Goal: Check status: Check status

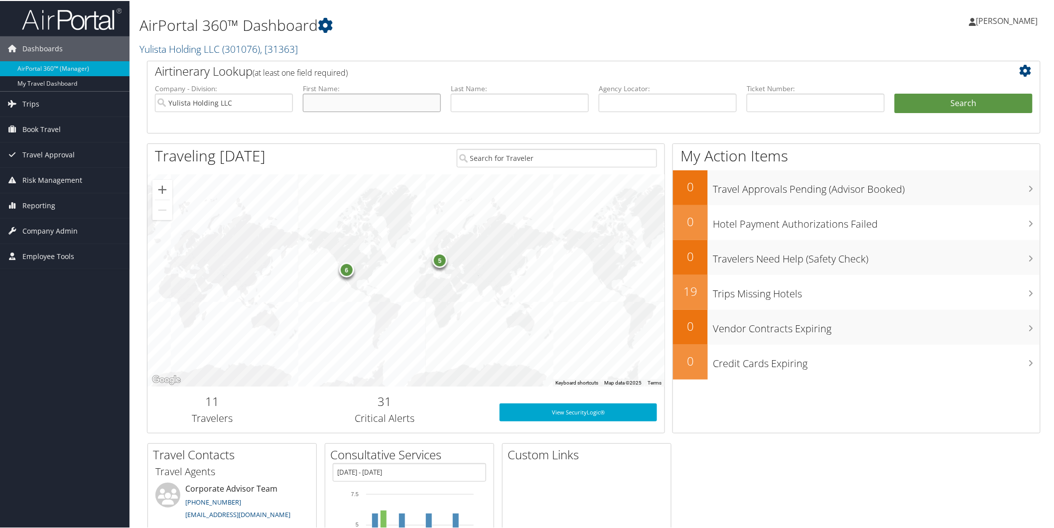
click at [403, 106] on input "text" at bounding box center [372, 102] width 138 height 18
type input "brown"
click at [894, 93] on button "Search" at bounding box center [963, 103] width 138 height 20
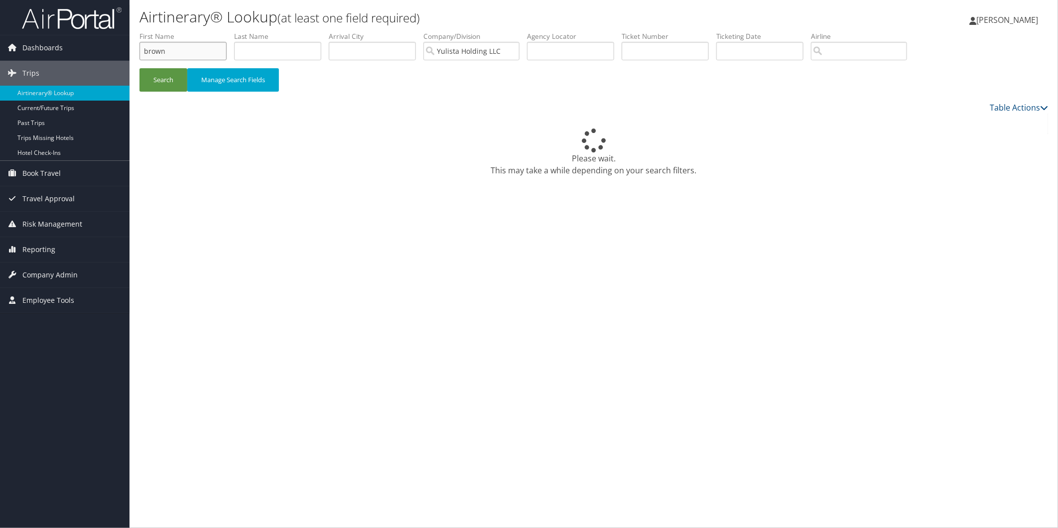
click at [198, 51] on input "brown" at bounding box center [182, 51] width 87 height 18
click at [251, 47] on input "text" at bounding box center [277, 51] width 87 height 18
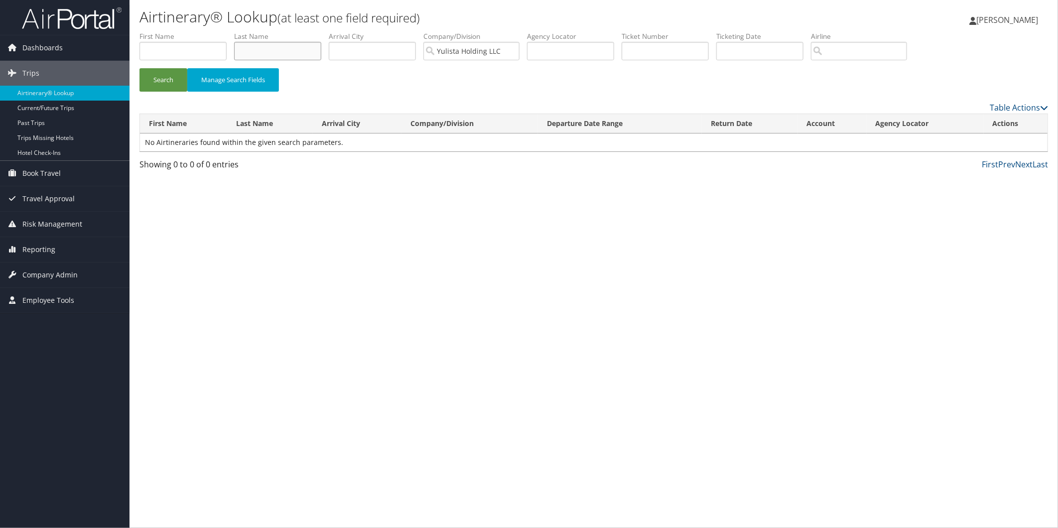
paste input "brown"
type input "brown"
click at [173, 80] on button "Search" at bounding box center [163, 79] width 48 height 23
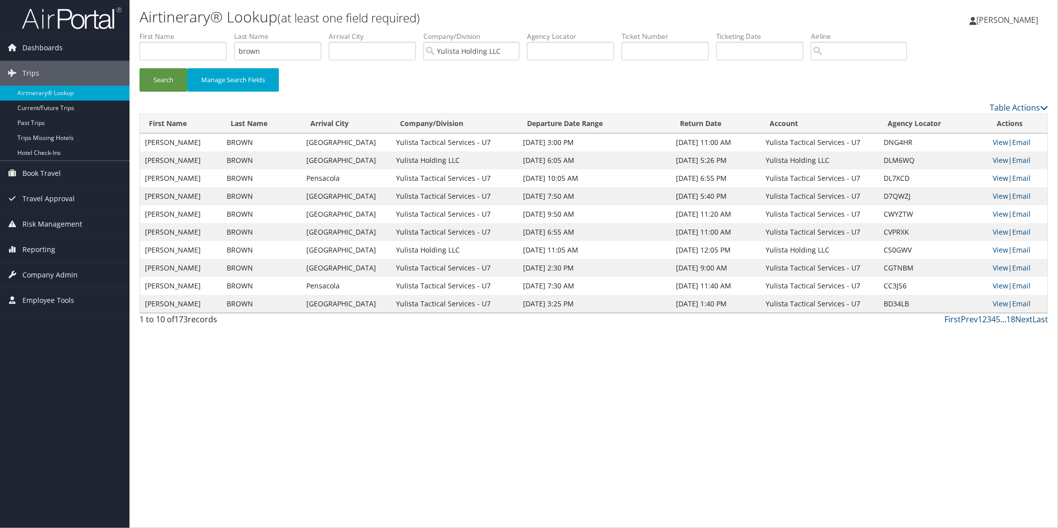
click at [995, 175] on link "View" at bounding box center [1000, 177] width 15 height 9
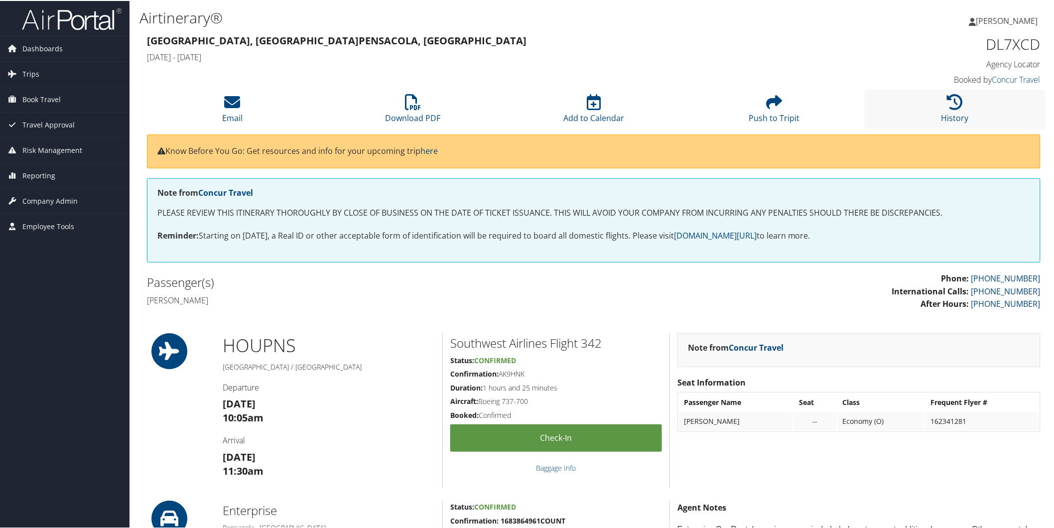
click at [945, 110] on li "History" at bounding box center [955, 108] width 181 height 40
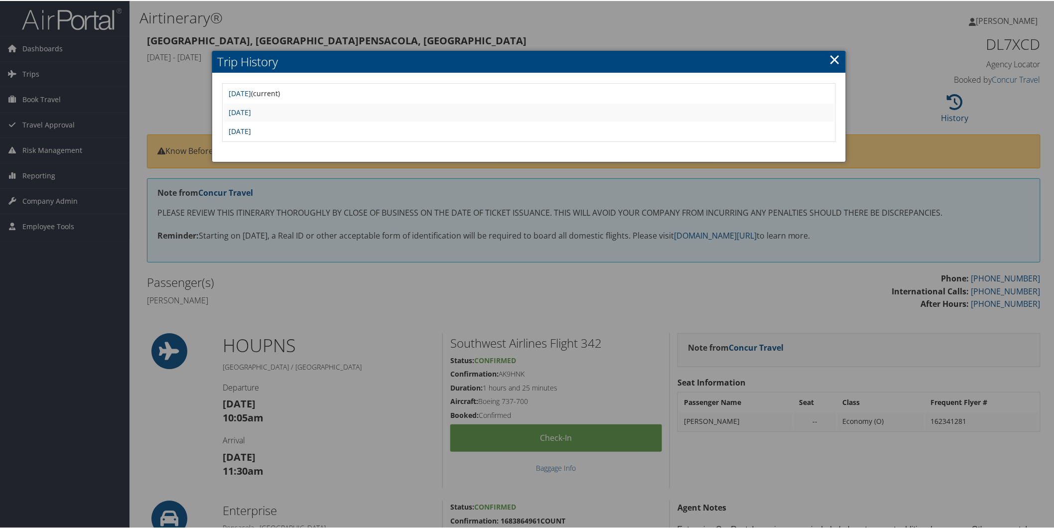
click at [251, 127] on link "Tue Sep 30 14:31:16 MDT 2025" at bounding box center [240, 130] width 22 height 9
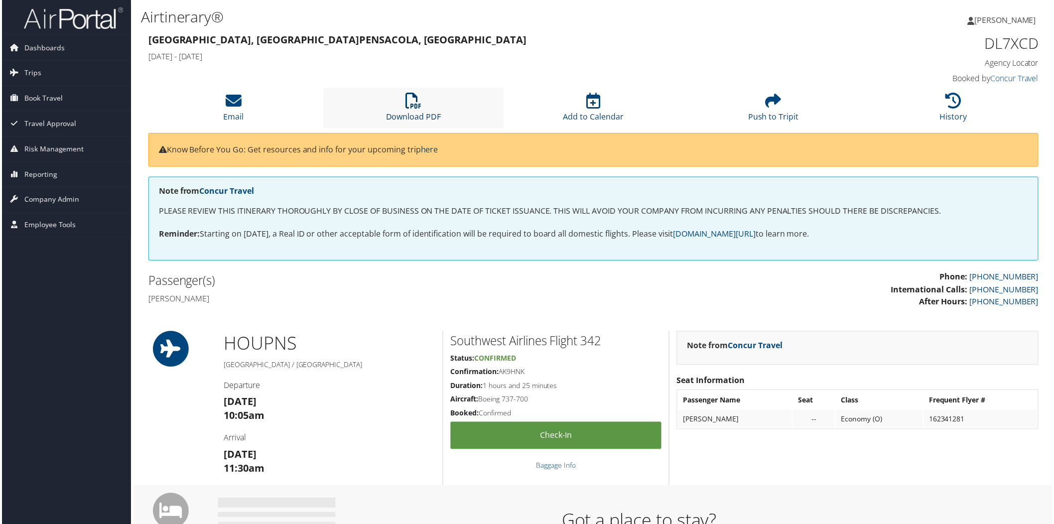
drag, startPoint x: 423, startPoint y: 115, endPoint x: 457, endPoint y: 120, distance: 33.7
click at [423, 115] on link "Download PDF" at bounding box center [412, 111] width 55 height 24
click at [955, 112] on link "History" at bounding box center [954, 111] width 27 height 24
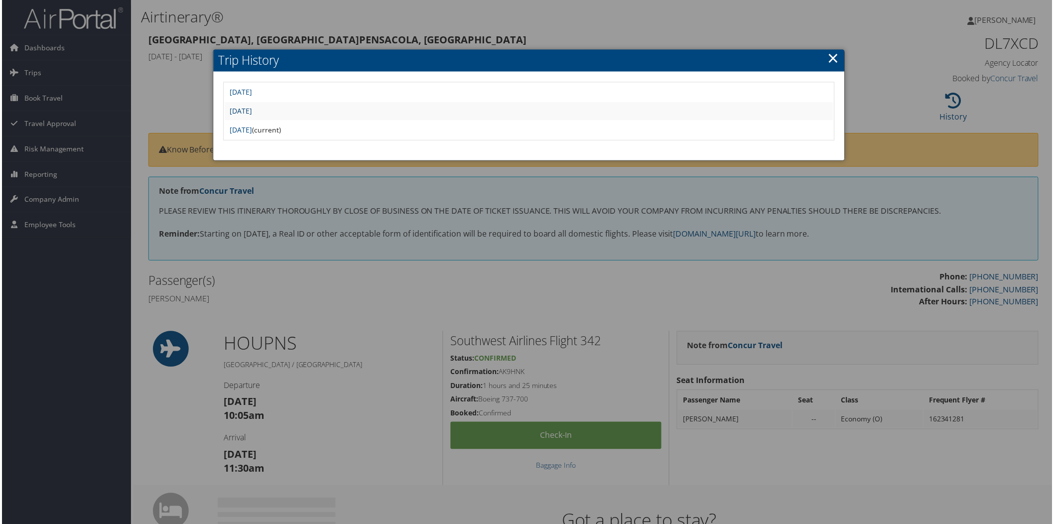
click at [251, 111] on link "[DATE]" at bounding box center [240, 111] width 22 height 9
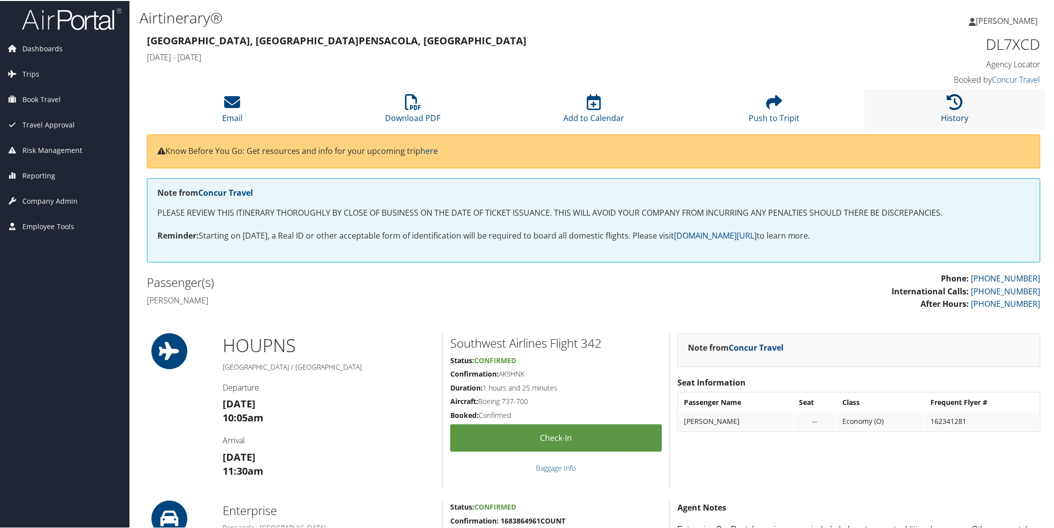
click at [941, 121] on link "History" at bounding box center [954, 111] width 27 height 24
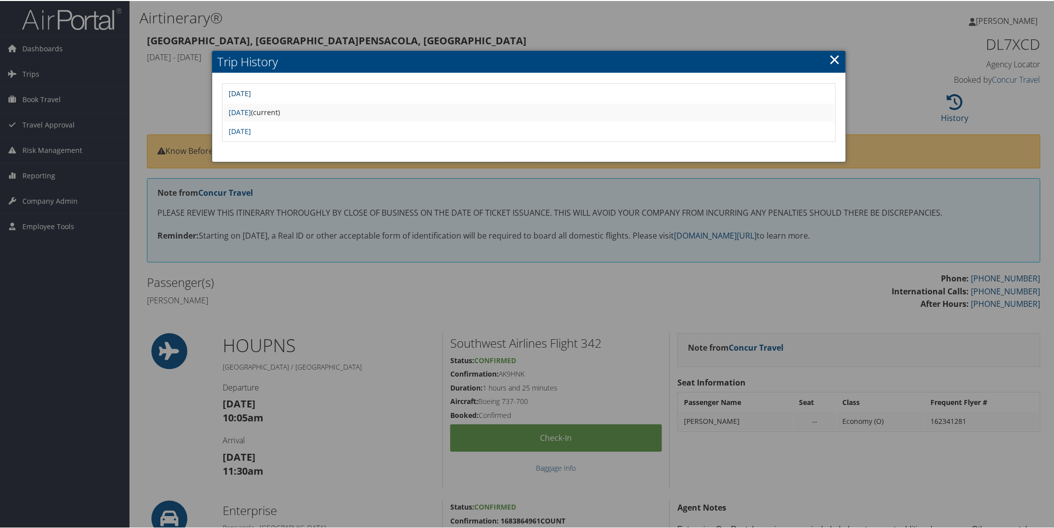
click at [251, 92] on link "Wed Oct 1 09:02:55 MDT 2025" at bounding box center [240, 92] width 22 height 9
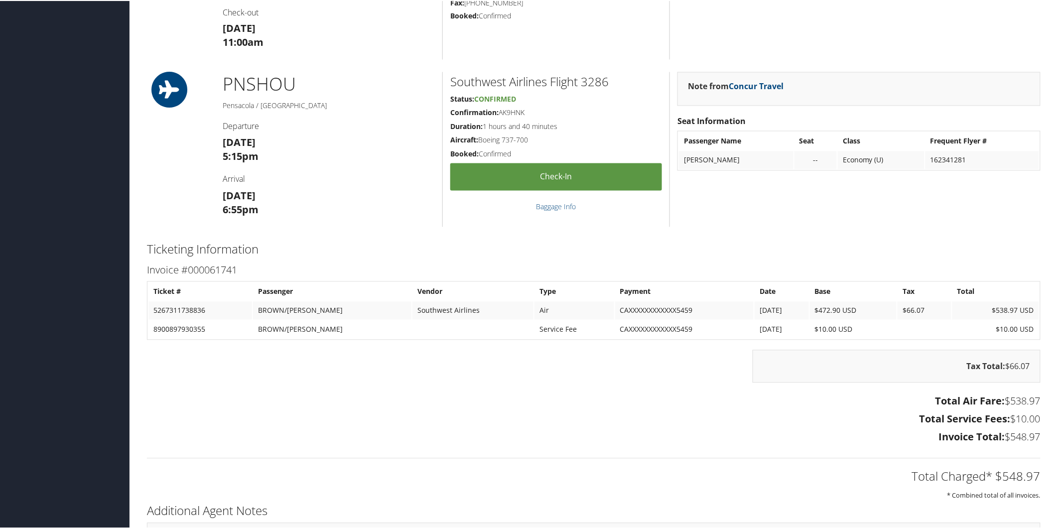
scroll to position [880, 0]
